Goal: Task Accomplishment & Management: Use online tool/utility

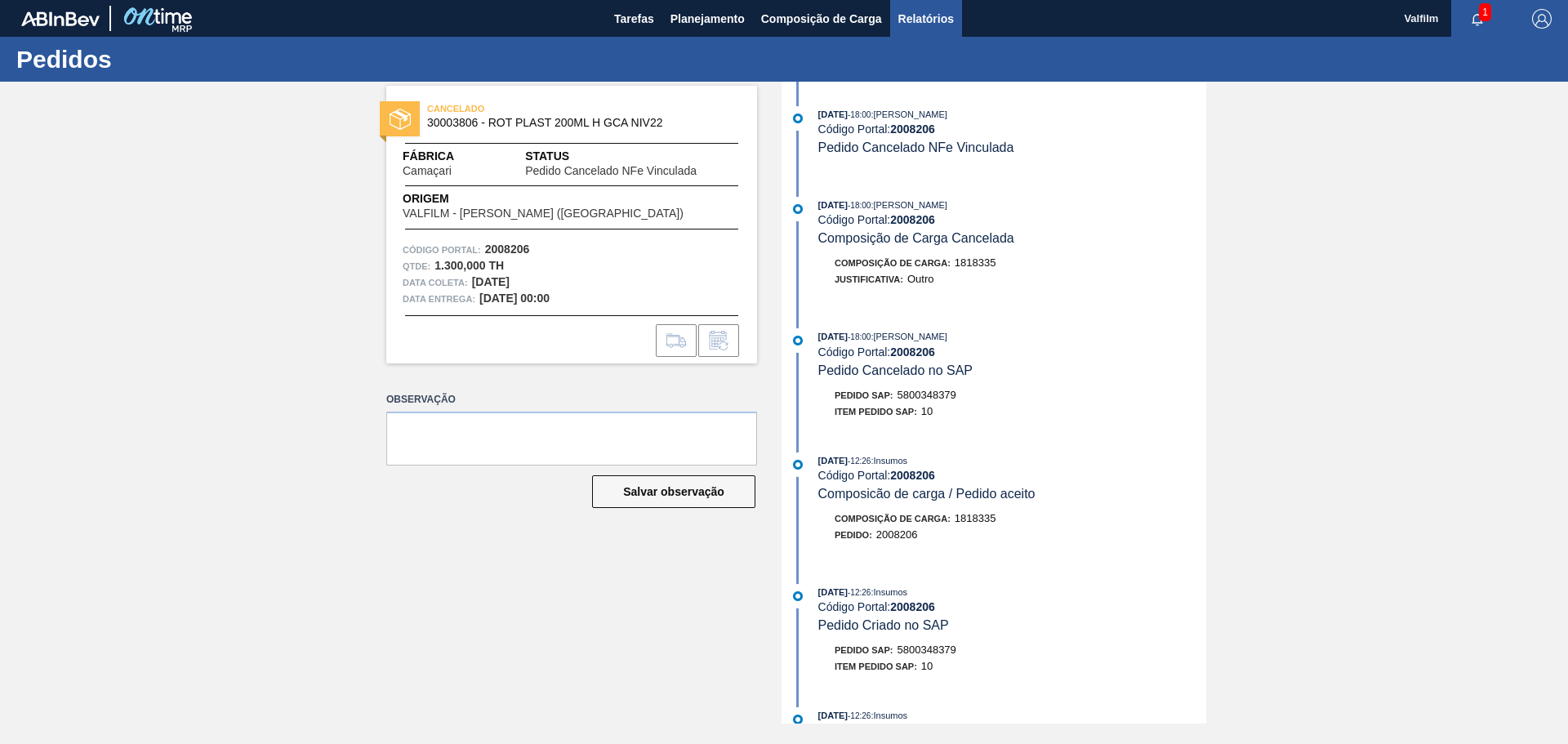
click at [924, 19] on span "Relatórios" at bounding box center [927, 18] width 55 height 19
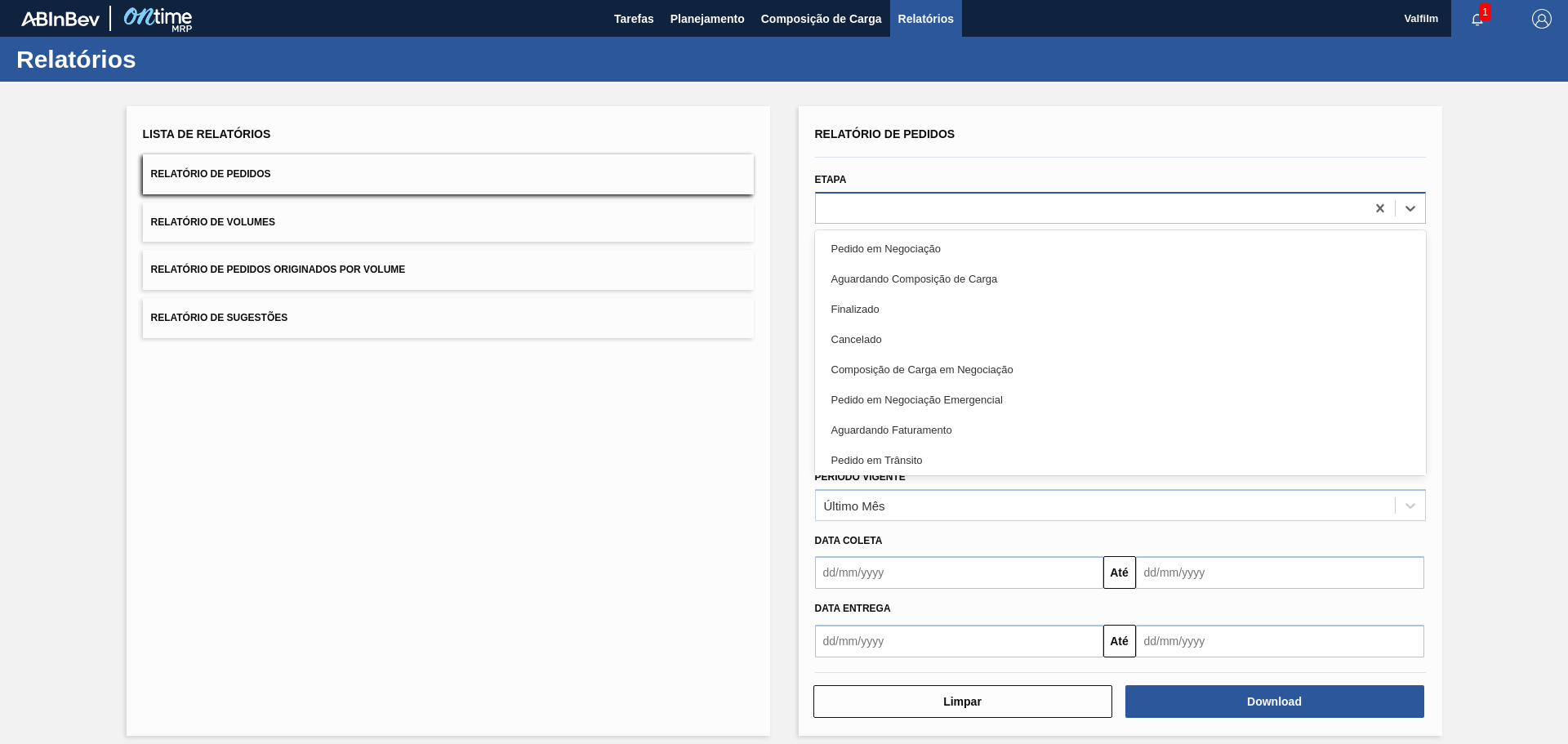
click at [856, 212] on div at bounding box center [1090, 208] width 549 height 24
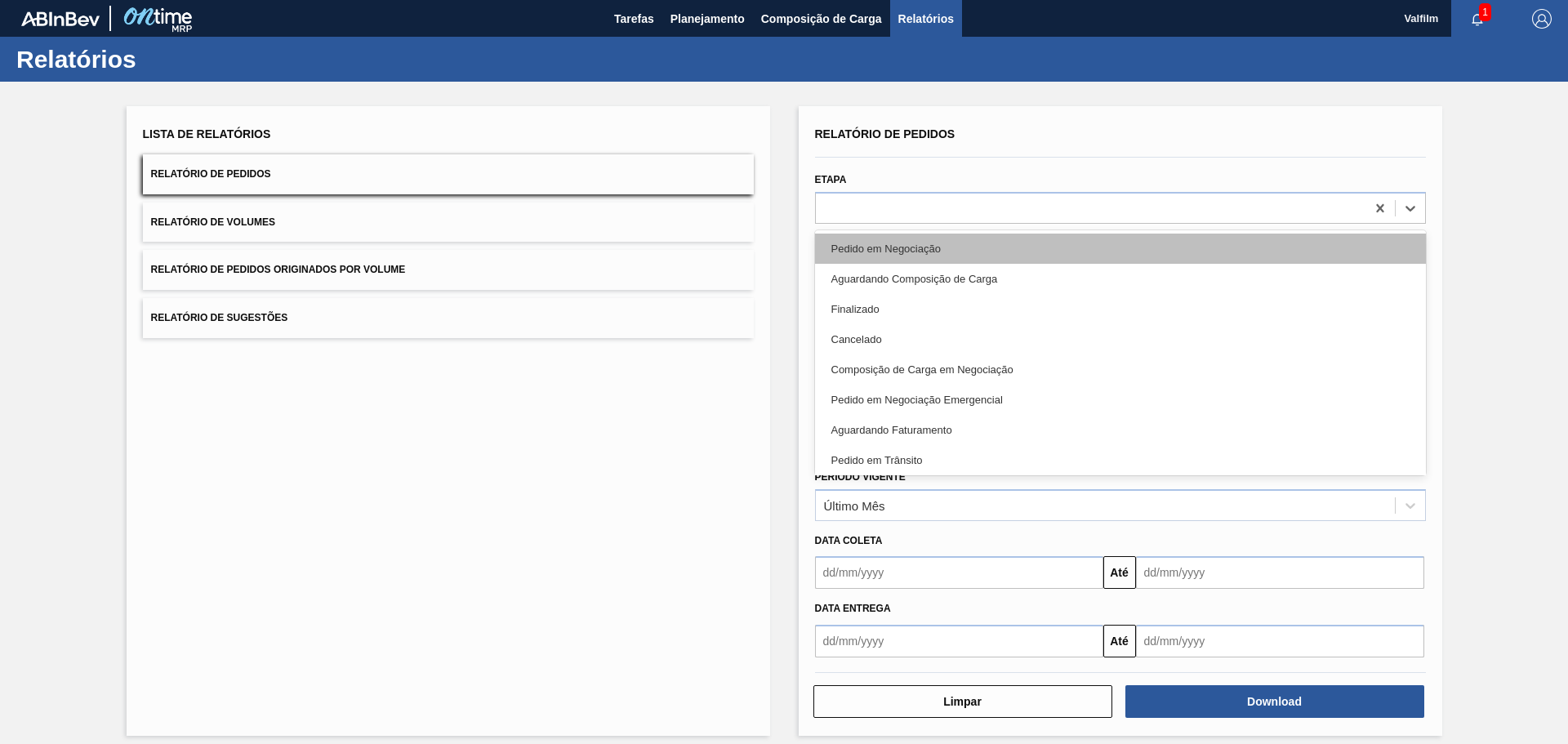
click at [898, 240] on div "Pedido em Negociação" at bounding box center [1121, 248] width 611 height 30
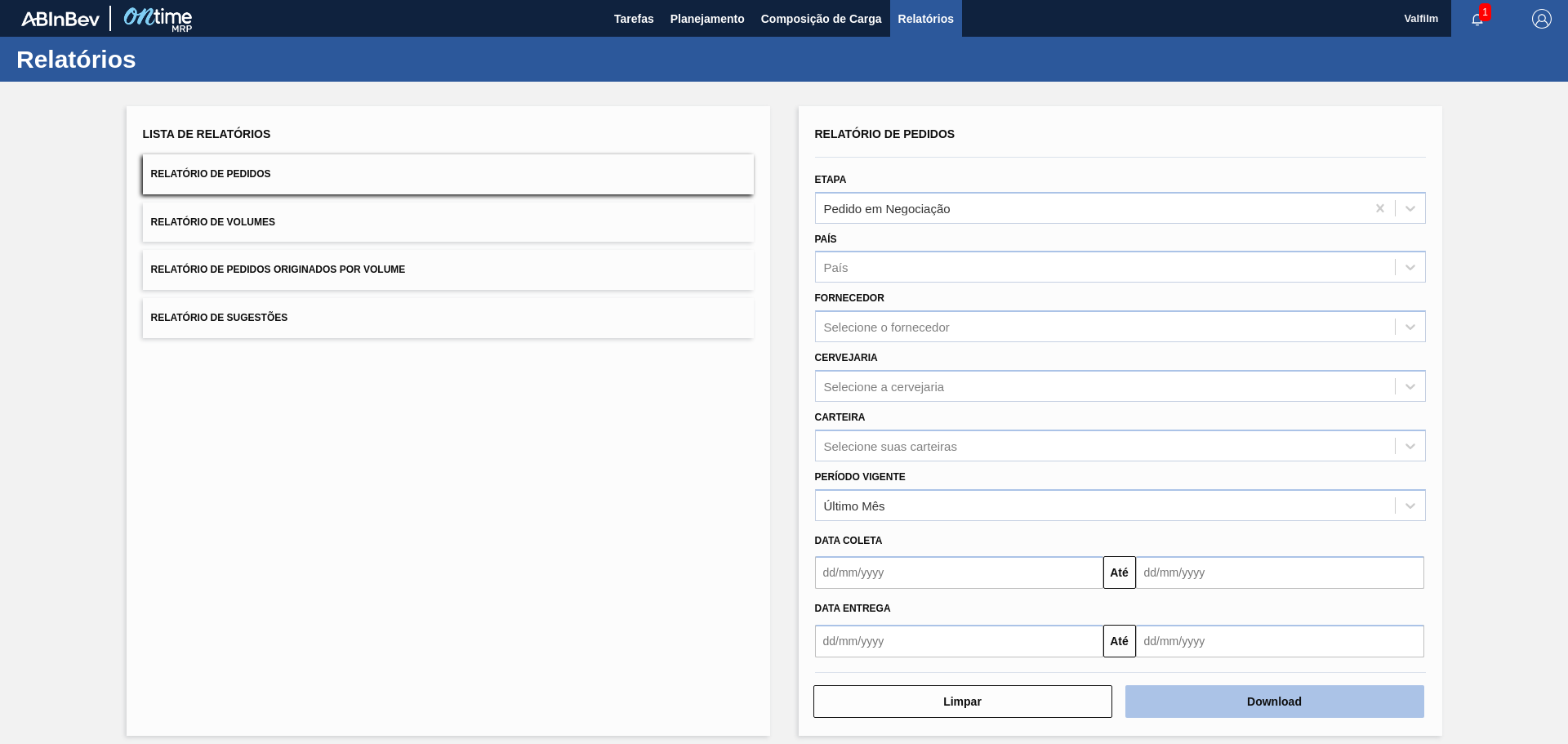
click at [1227, 703] on button "Download" at bounding box center [1274, 702] width 299 height 33
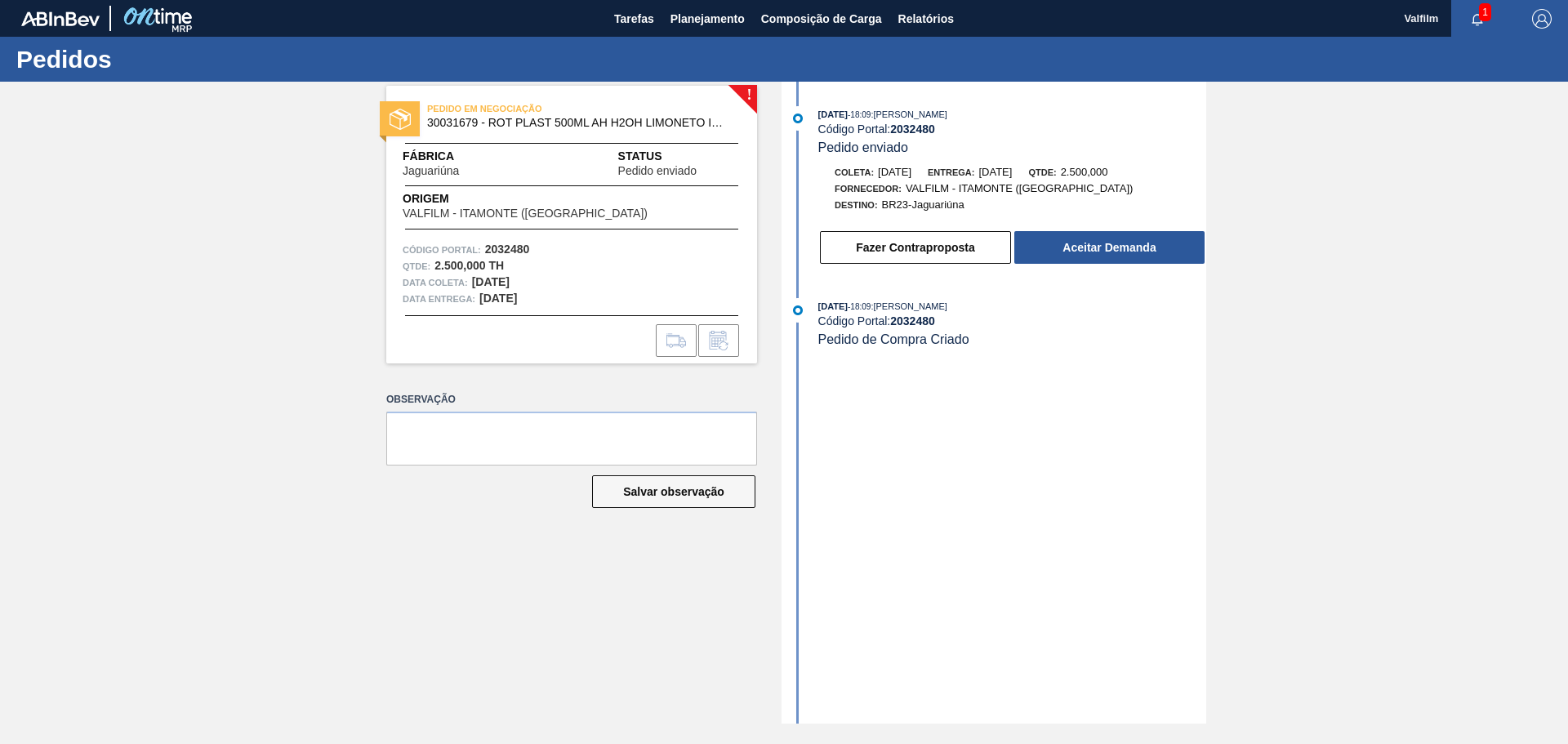
click at [1008, 395] on div "16/09/2025 - 18:09 : MATHEUS FARIA LIMA DA SILVA Código Portal: 2032480 Pedido …" at bounding box center [996, 403] width 421 height 642
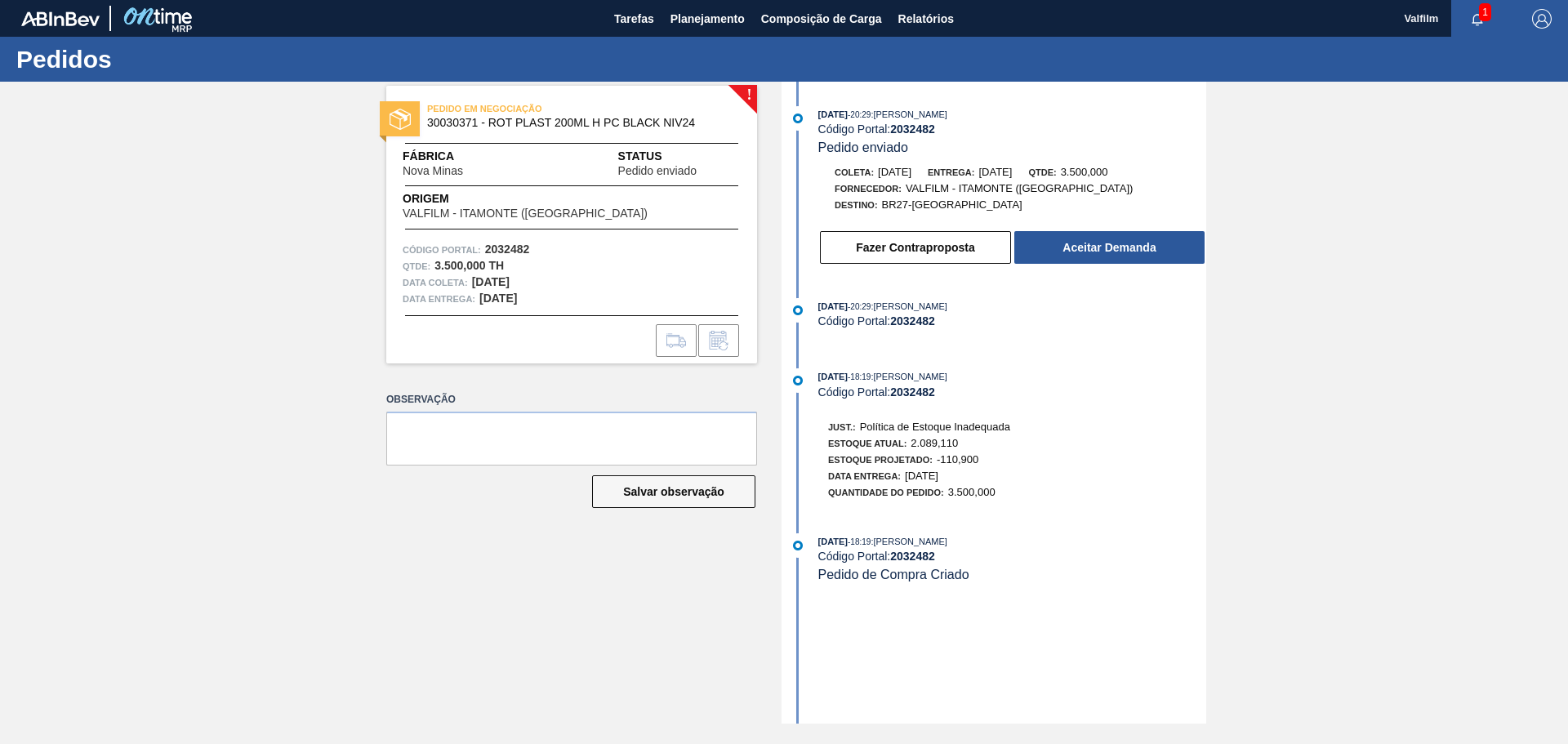
click at [1182, 475] on div "Just.: Política de Estoque Inadequada Estoque Atual: 2.089,110 Estoque Projetad…" at bounding box center [1028, 457] width 433 height 86
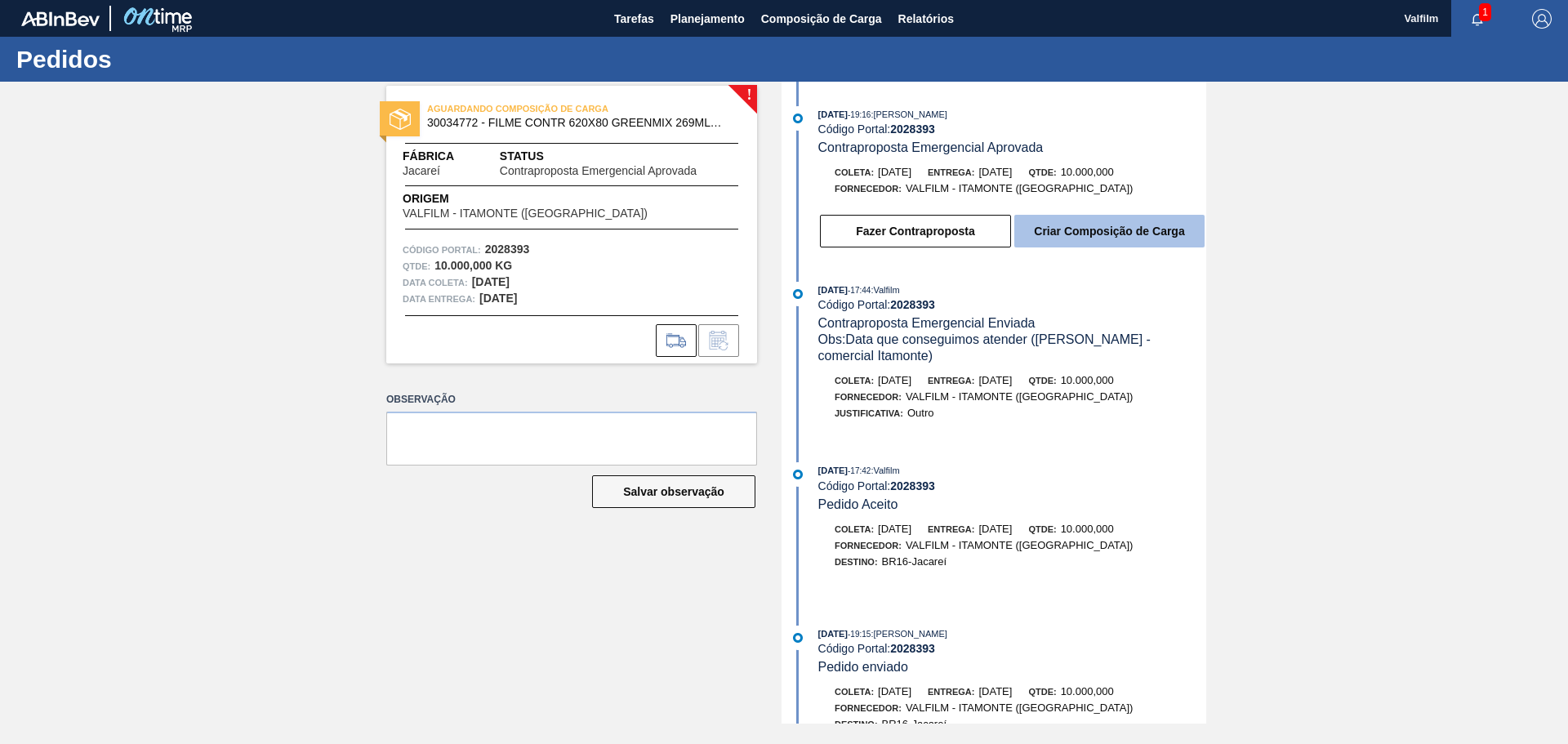
click at [1091, 238] on button "Criar Composição de Carga" at bounding box center [1110, 231] width 190 height 33
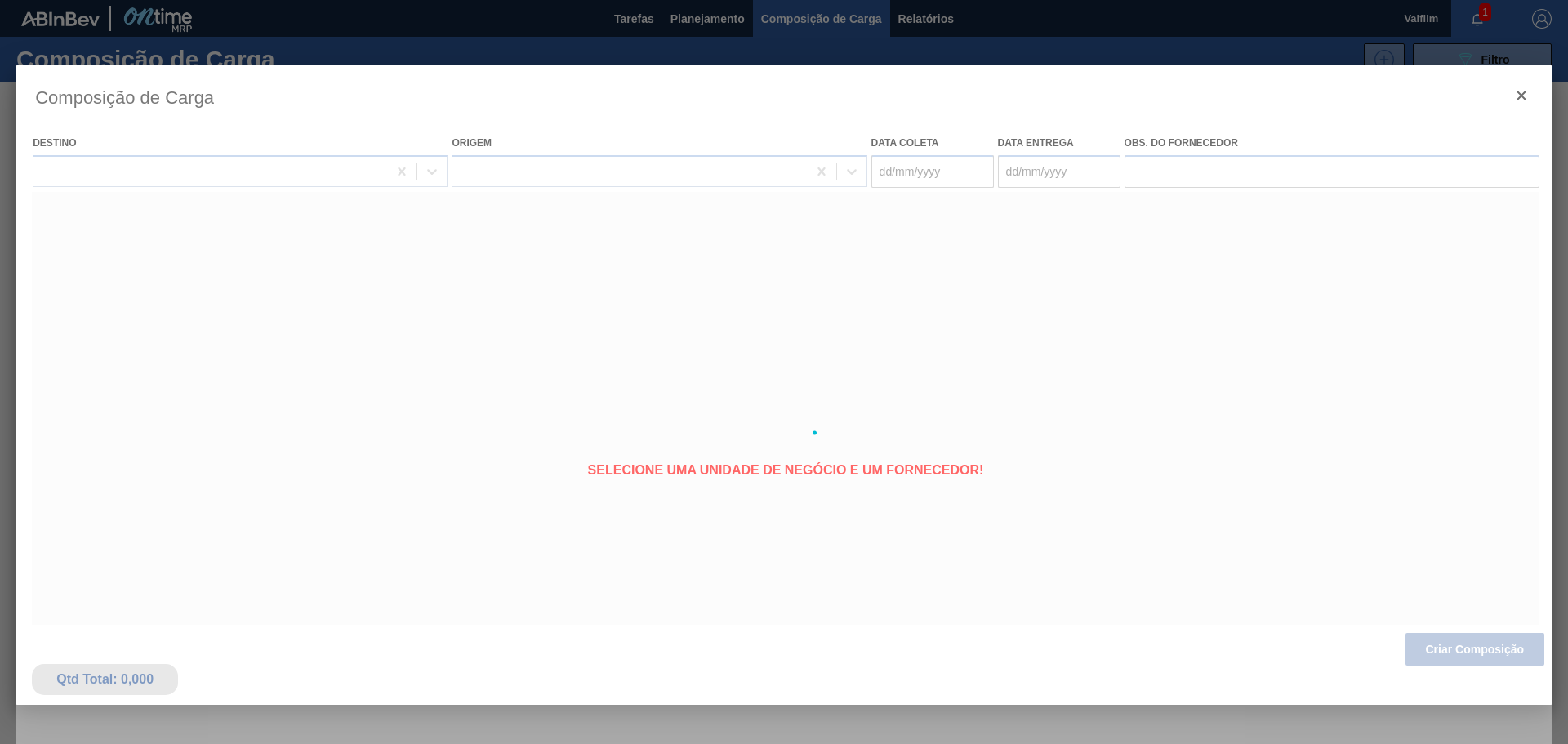
type coleta "[DATE]"
type entrega "[DATE]"
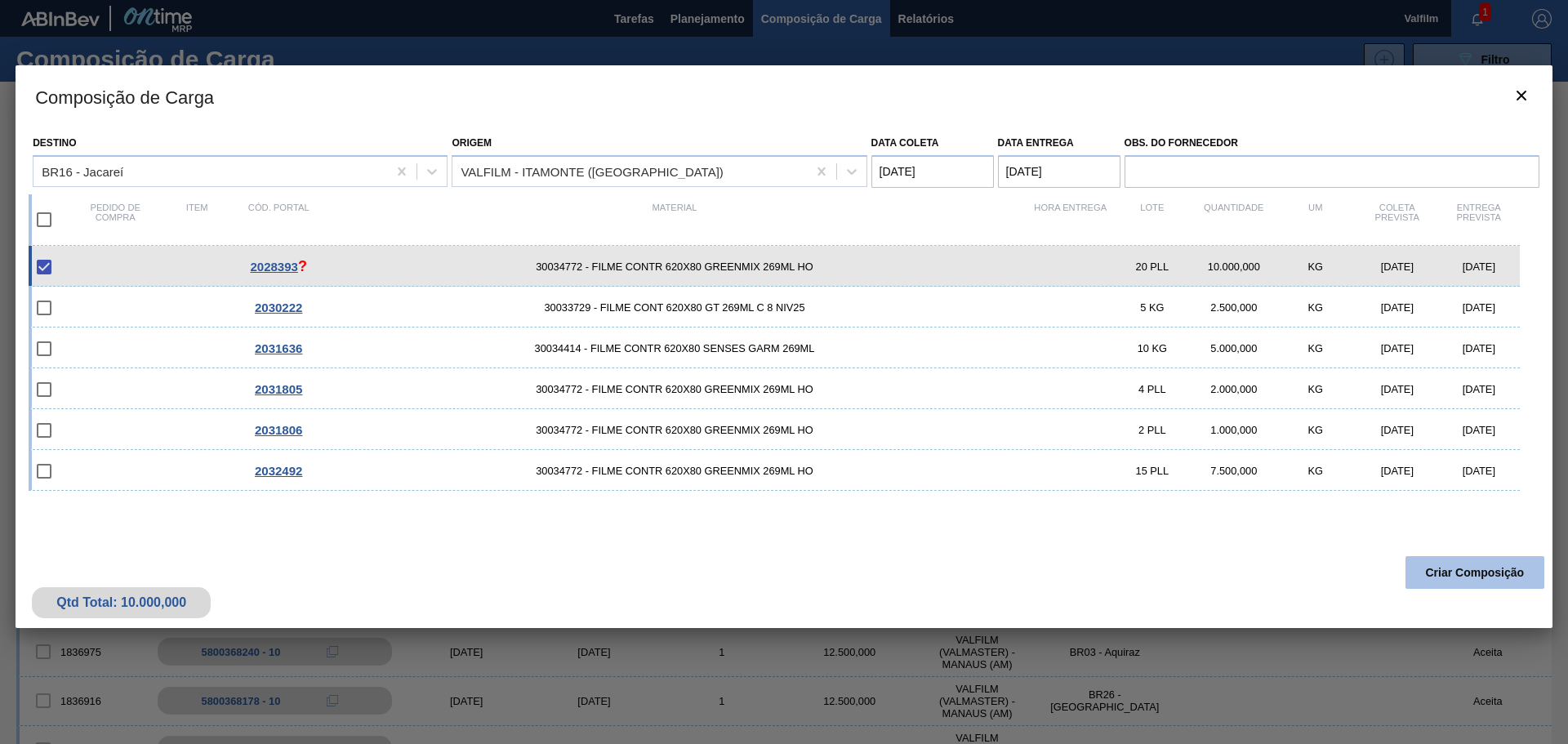
click at [1433, 570] on button "Criar Composição" at bounding box center [1475, 573] width 139 height 33
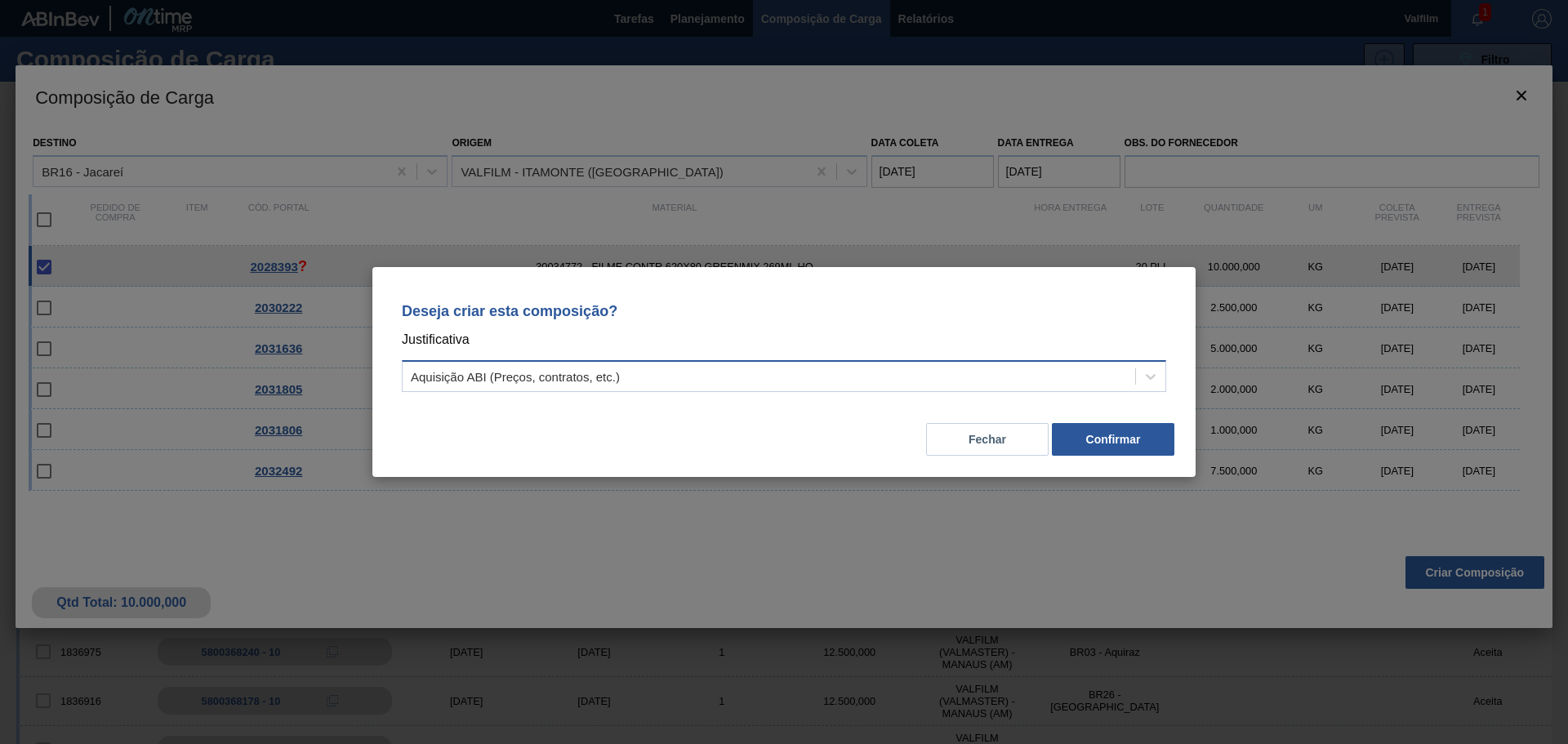
click at [565, 381] on div "Aquisição ABI (Preços, contratos, etc.)" at bounding box center [515, 376] width 209 height 14
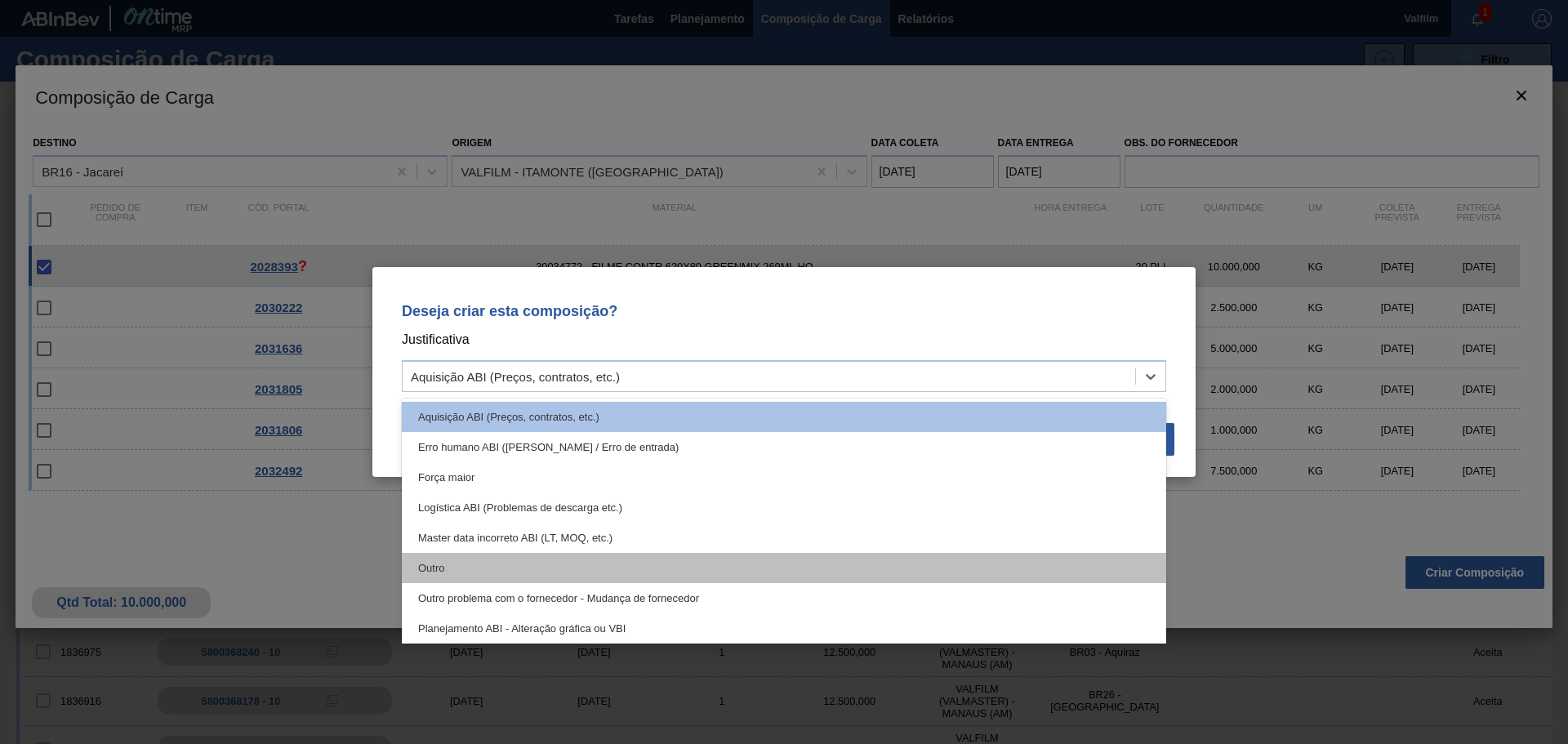
click at [481, 564] on div "Outro" at bounding box center [784, 567] width 765 height 30
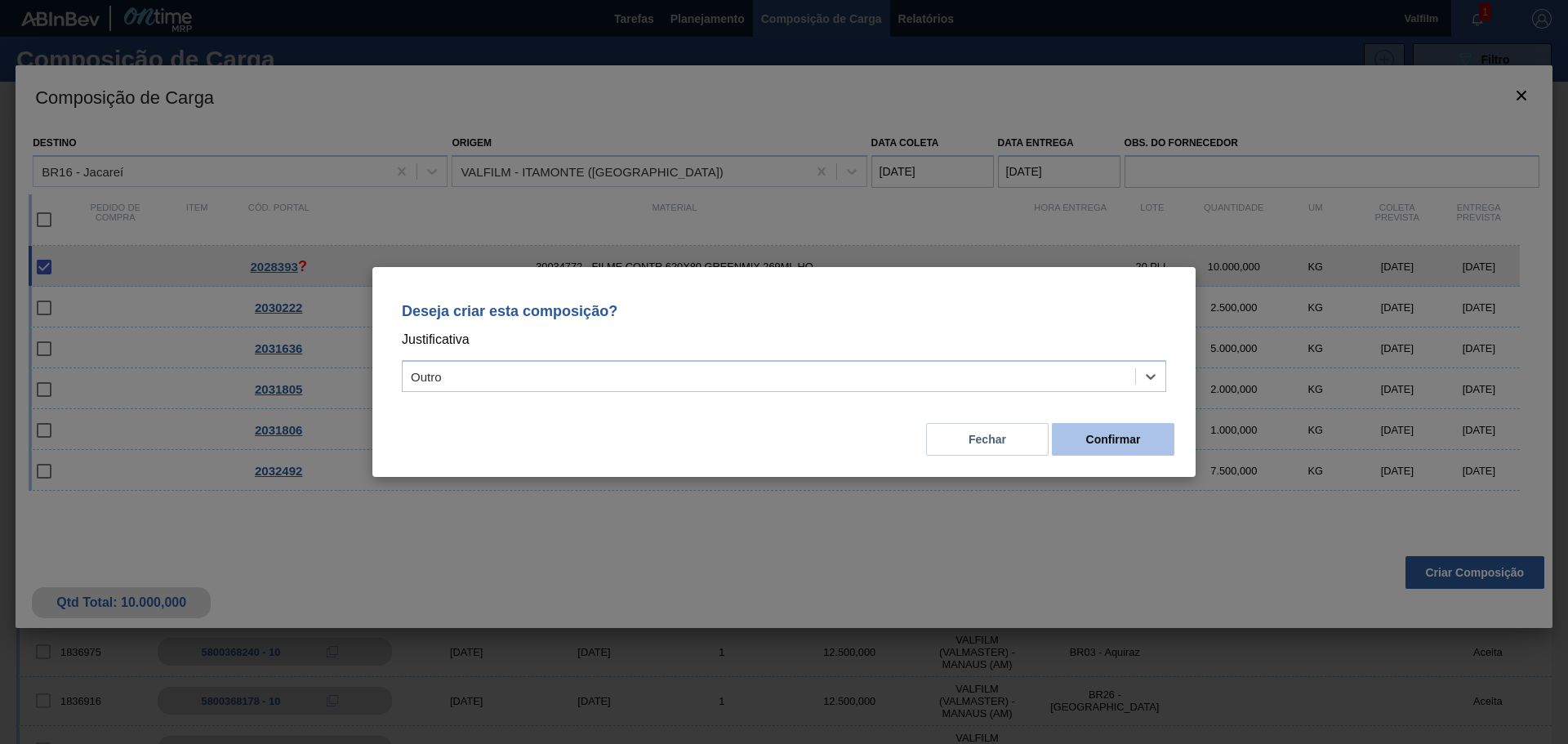
click at [1113, 437] on button "Confirmar" at bounding box center [1113, 440] width 122 height 33
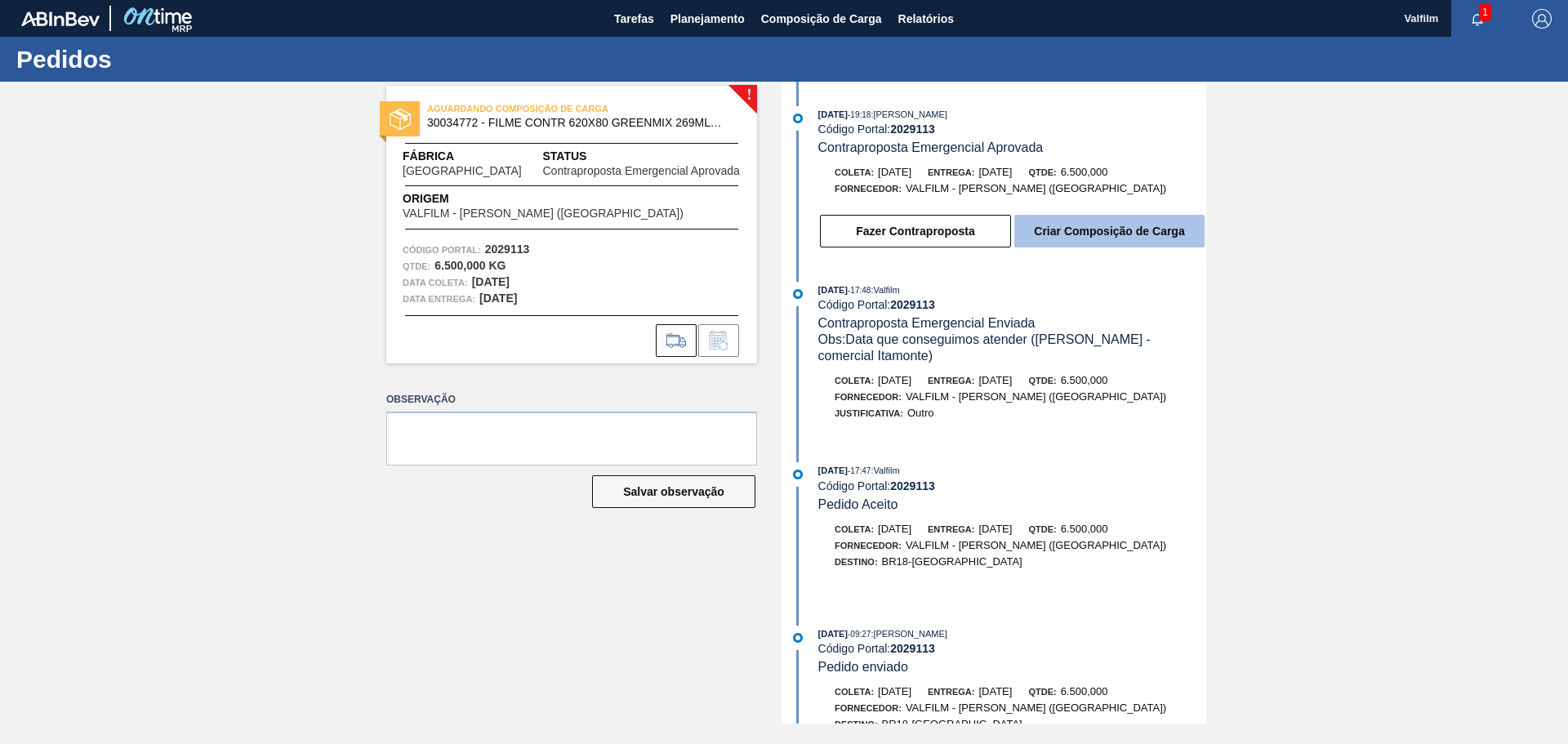
click at [1066, 233] on button "Criar Composição de Carga" at bounding box center [1110, 231] width 190 height 33
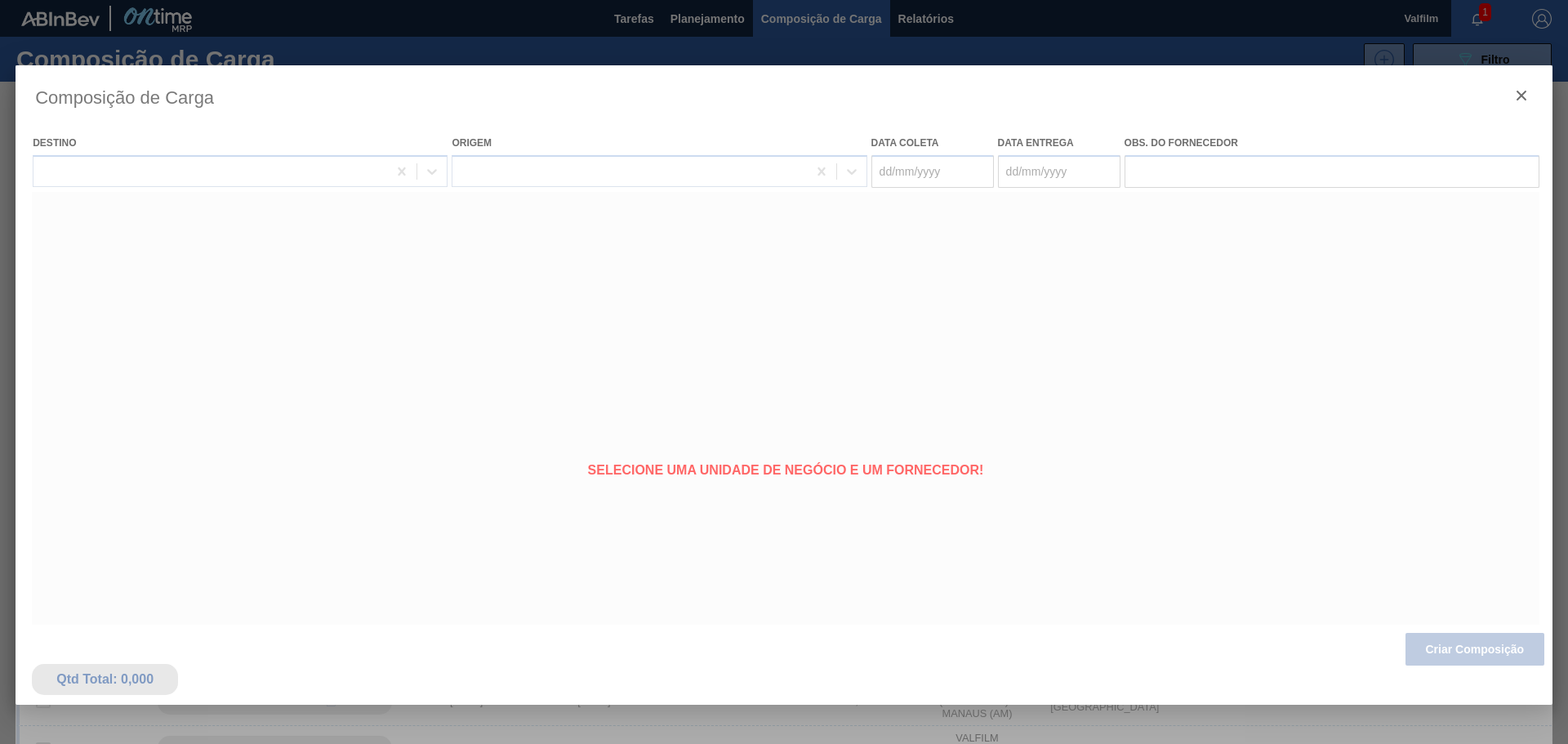
type coleta "24/10/2025"
type entrega "29/10/2025"
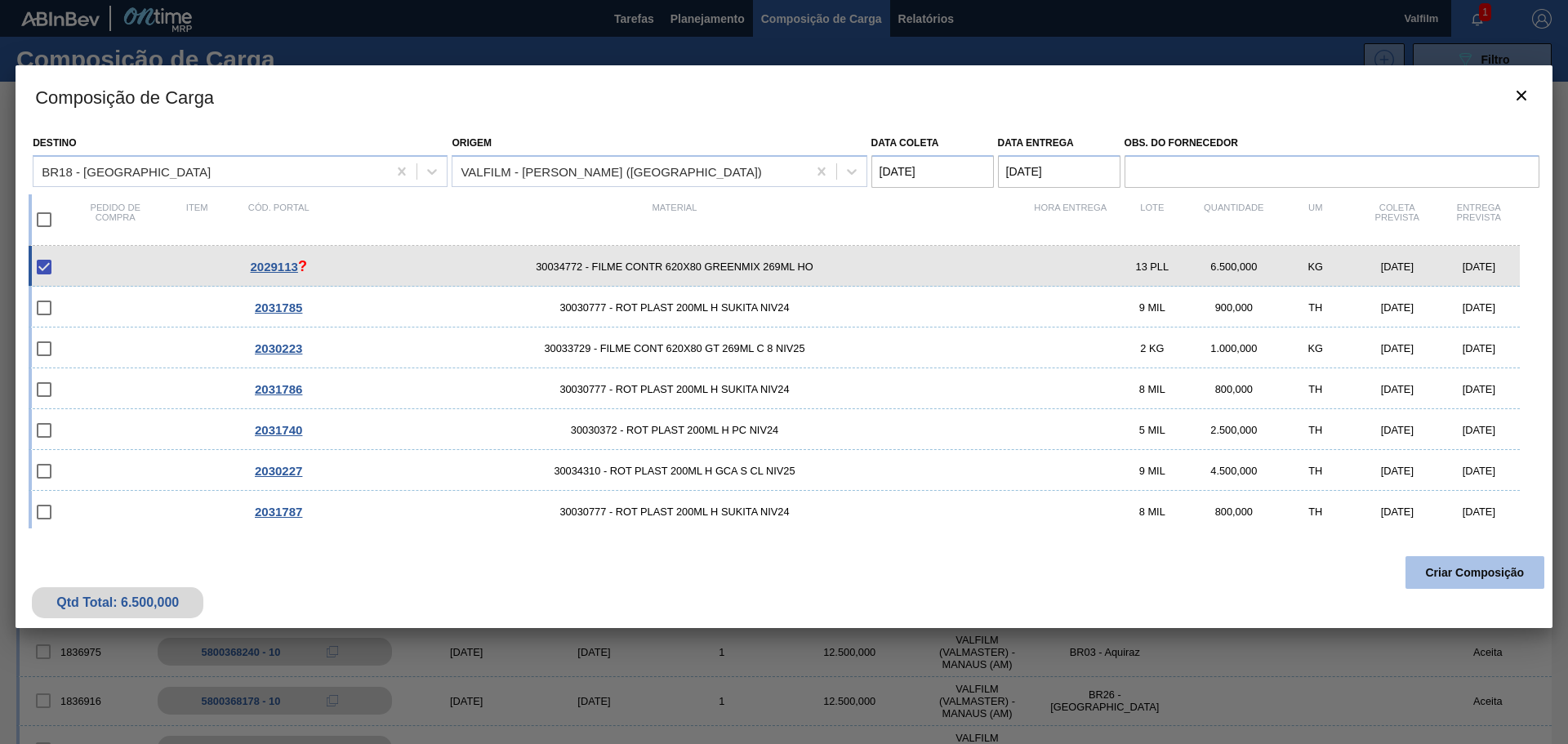
click at [1437, 578] on button "Criar Composição" at bounding box center [1475, 573] width 139 height 33
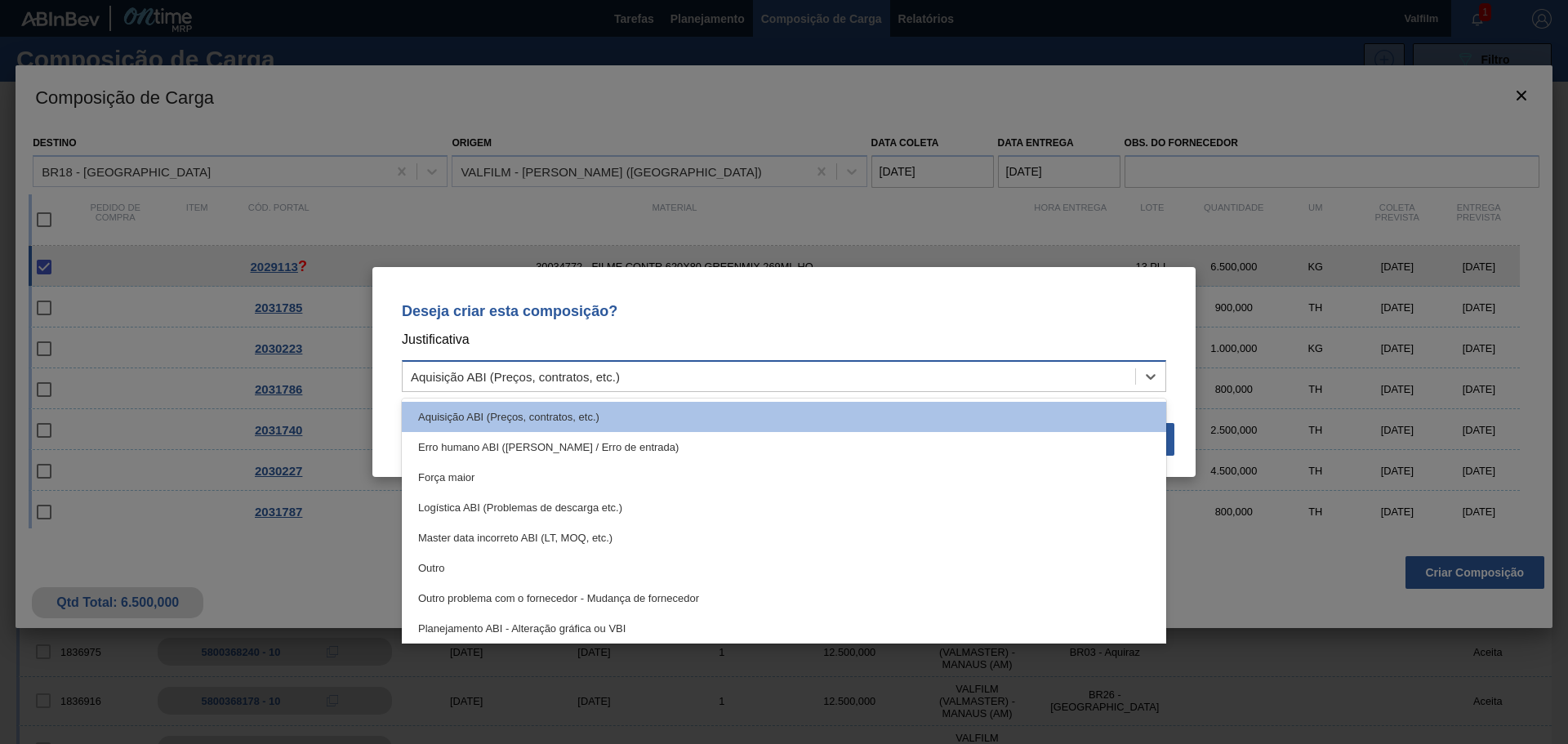
click at [441, 381] on div "Aquisição ABI (Preços, contratos, etc.)" at bounding box center [515, 376] width 209 height 14
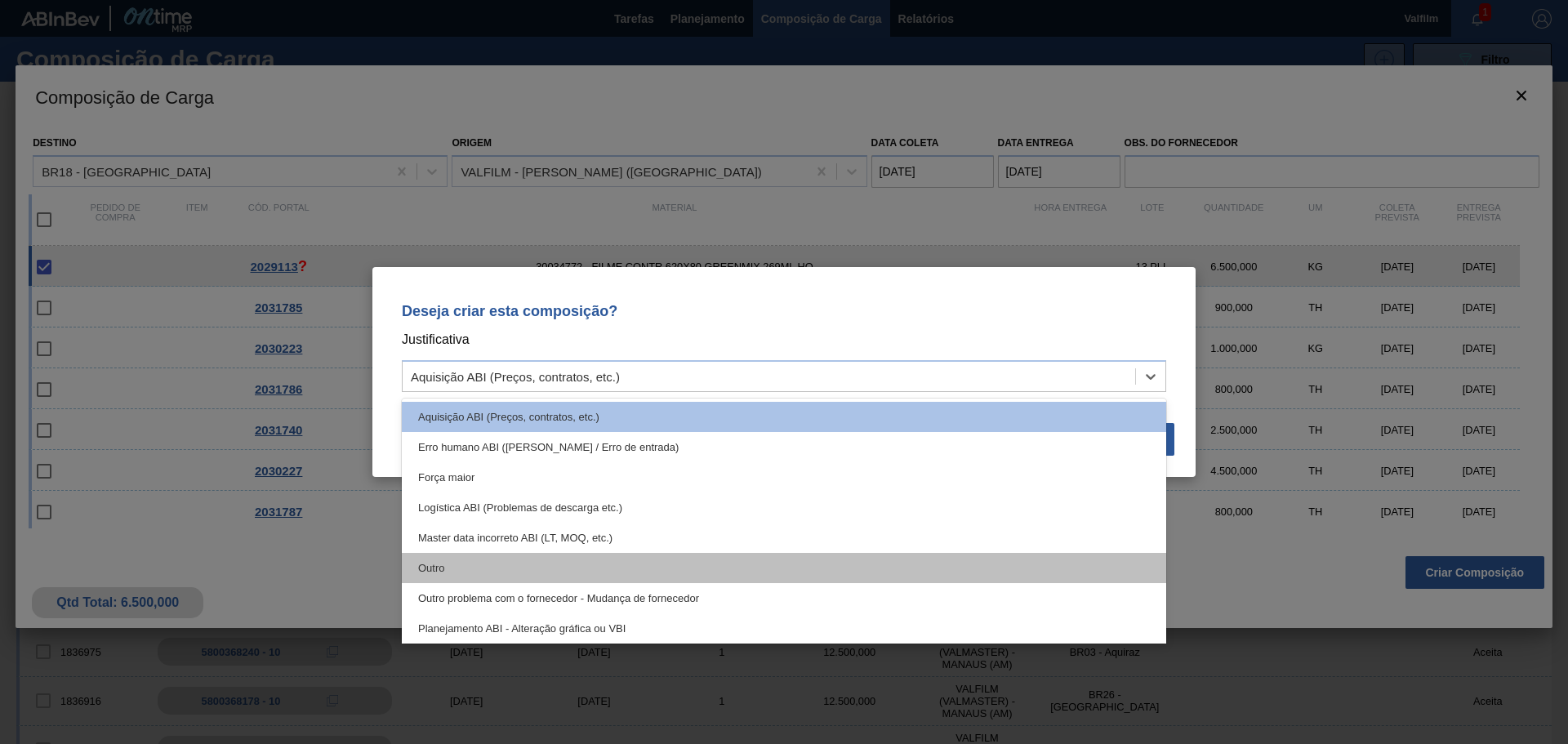
click at [442, 571] on div "Outro" at bounding box center [784, 567] width 765 height 30
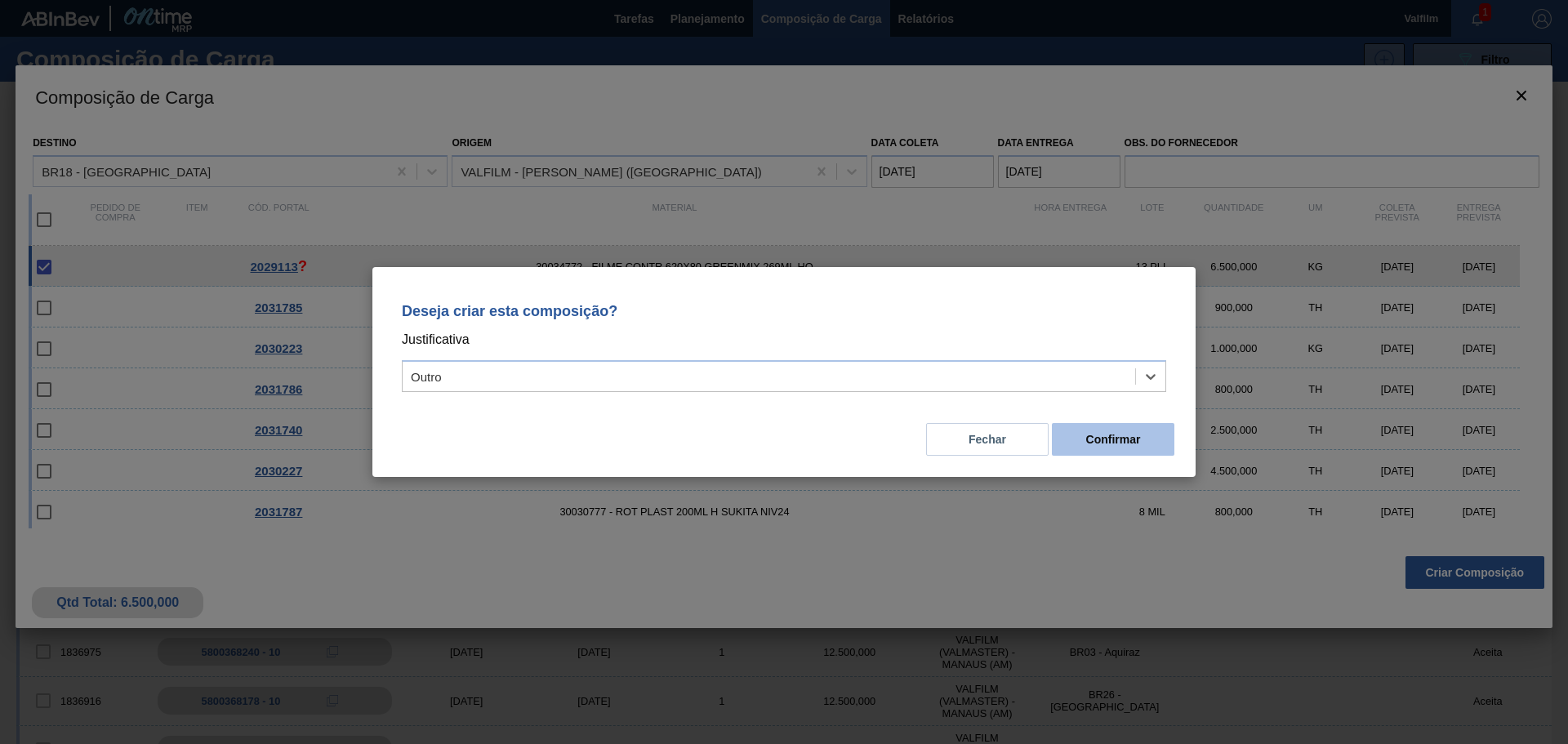
click at [1081, 441] on button "Confirmar" at bounding box center [1113, 440] width 122 height 33
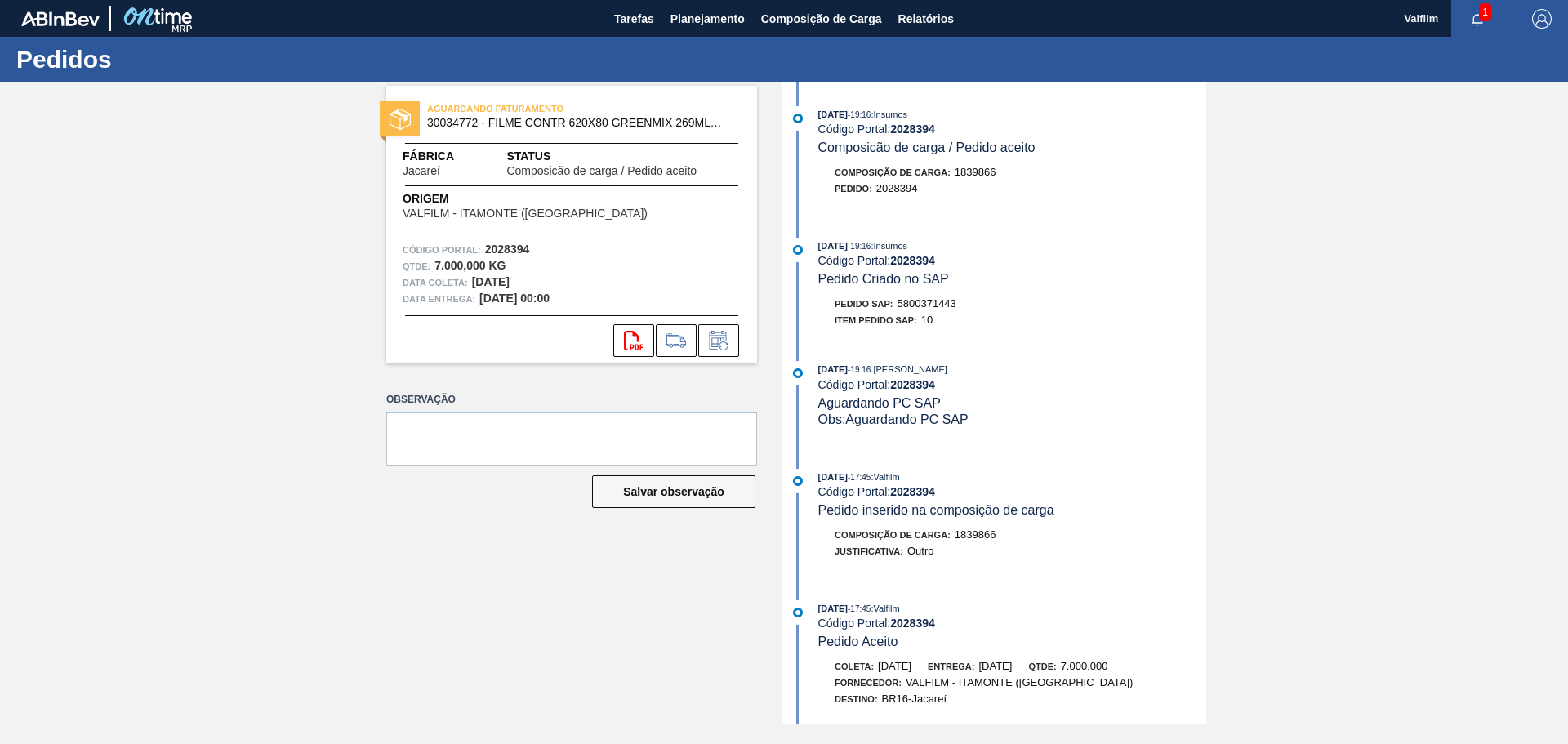
click at [929, 301] on span "5800371443" at bounding box center [928, 303] width 59 height 12
copy span "5800371443"
click at [929, 303] on span "5800371215" at bounding box center [928, 303] width 59 height 12
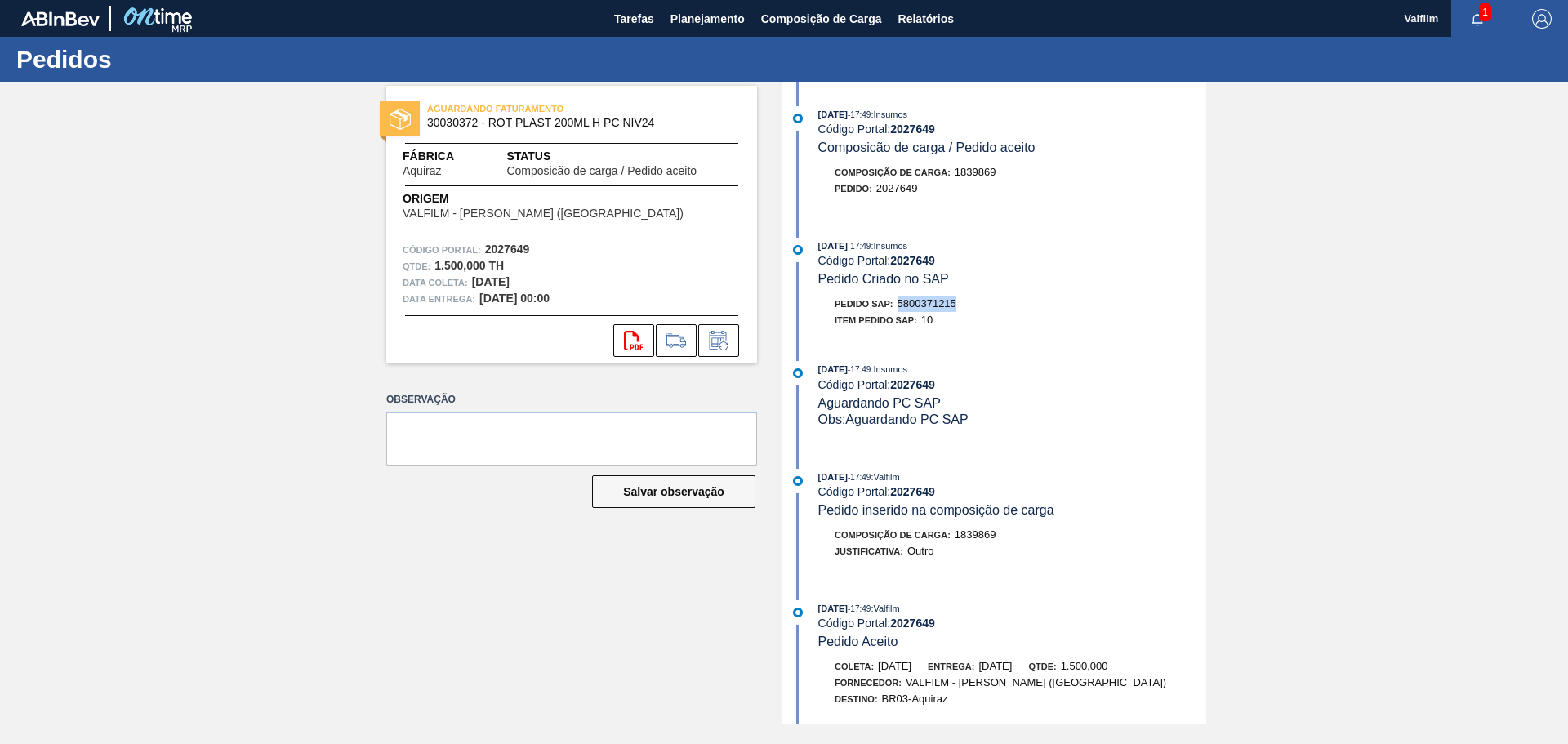
copy span "5800371215"
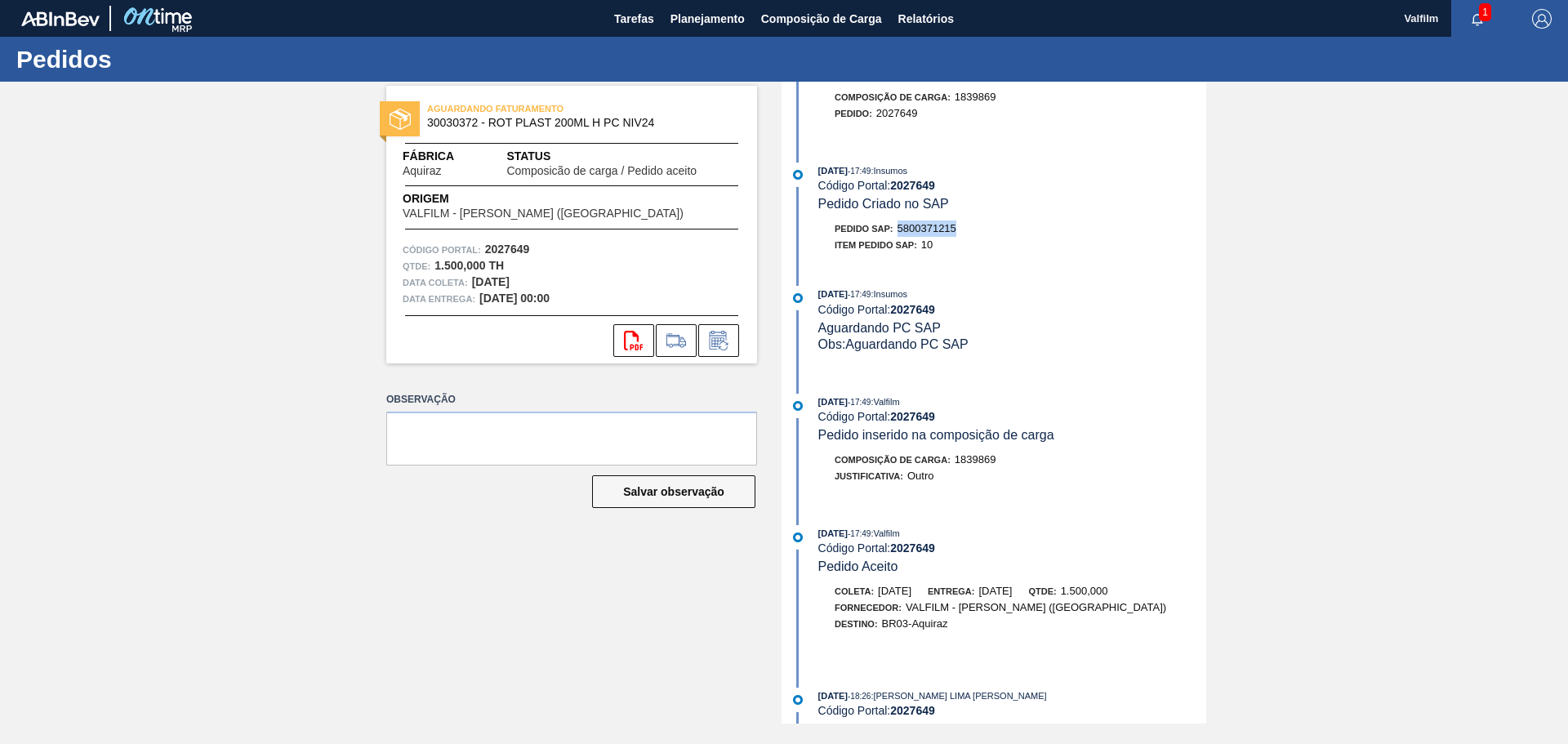
scroll to position [9, 0]
